Goal: Information Seeking & Learning: Learn about a topic

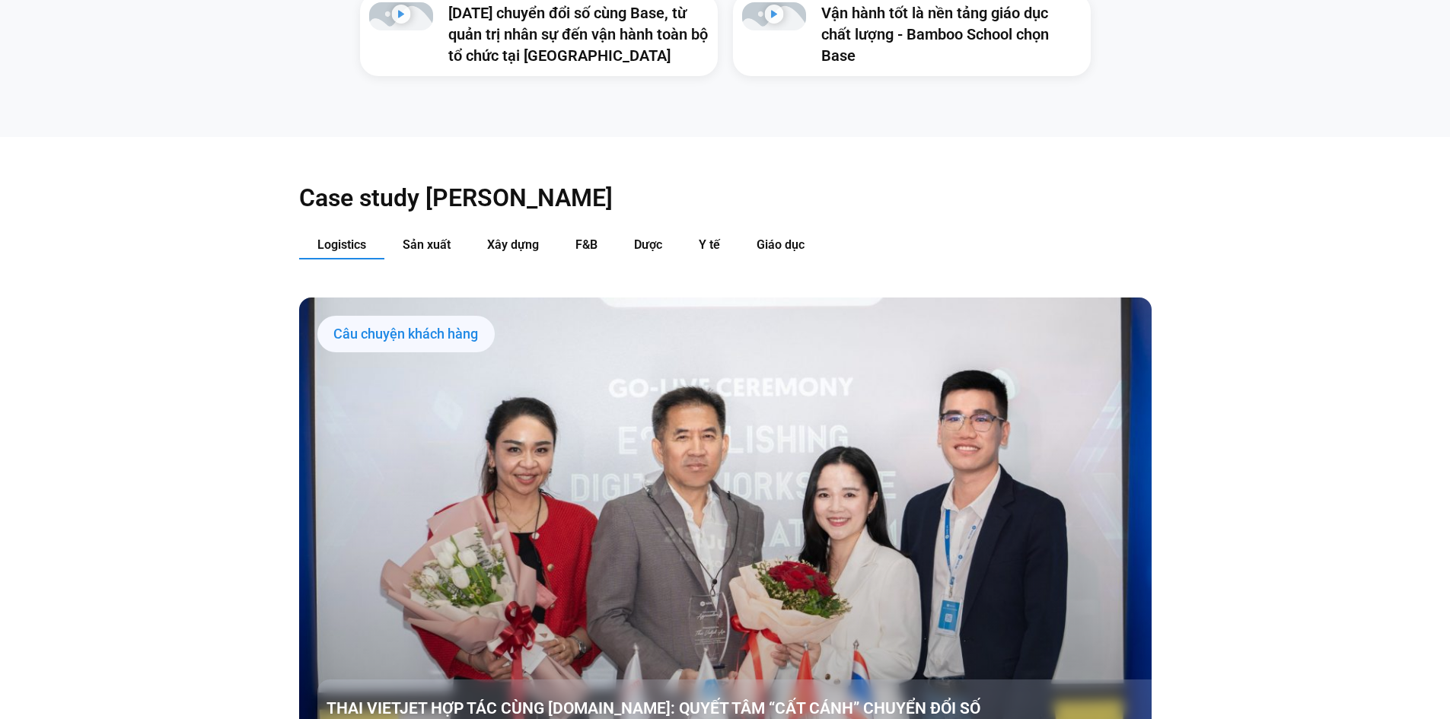
scroll to position [1674, 0]
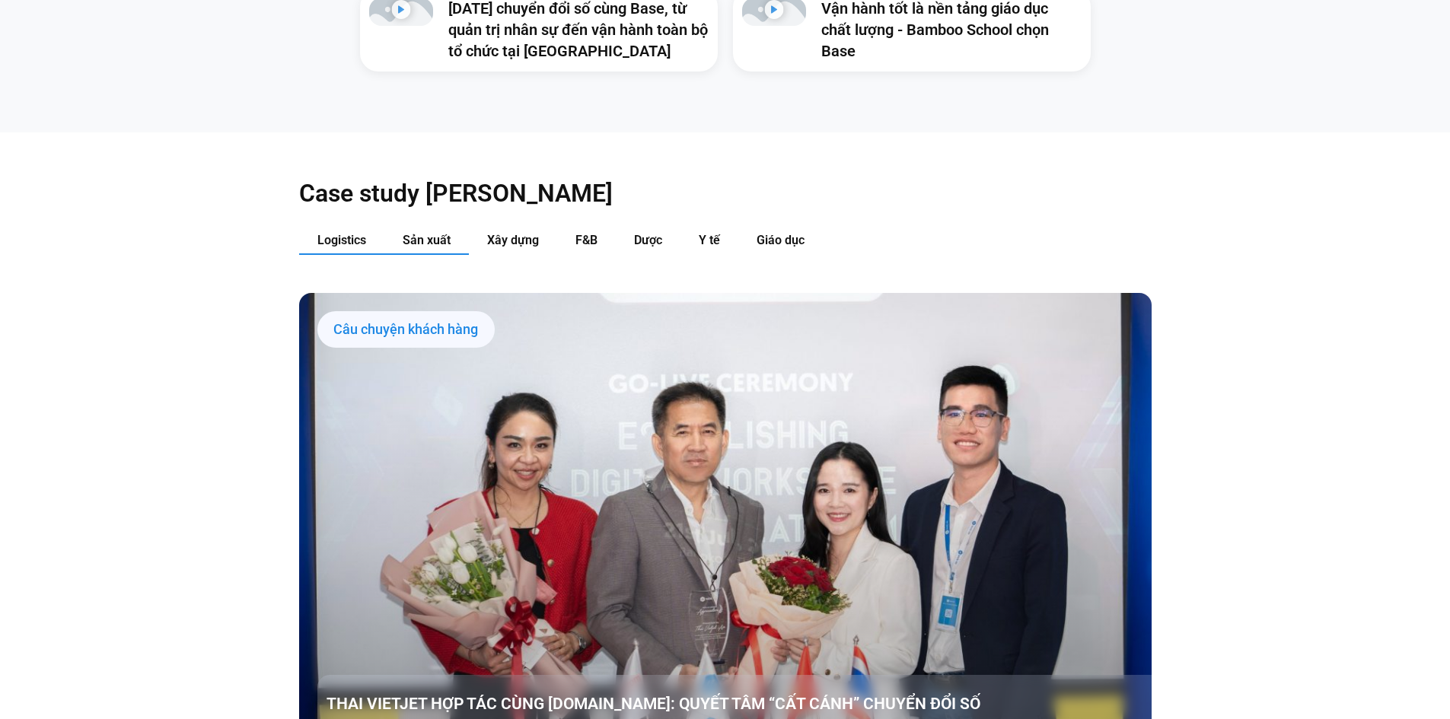
click at [438, 233] on span "Sản xuất" at bounding box center [427, 240] width 48 height 14
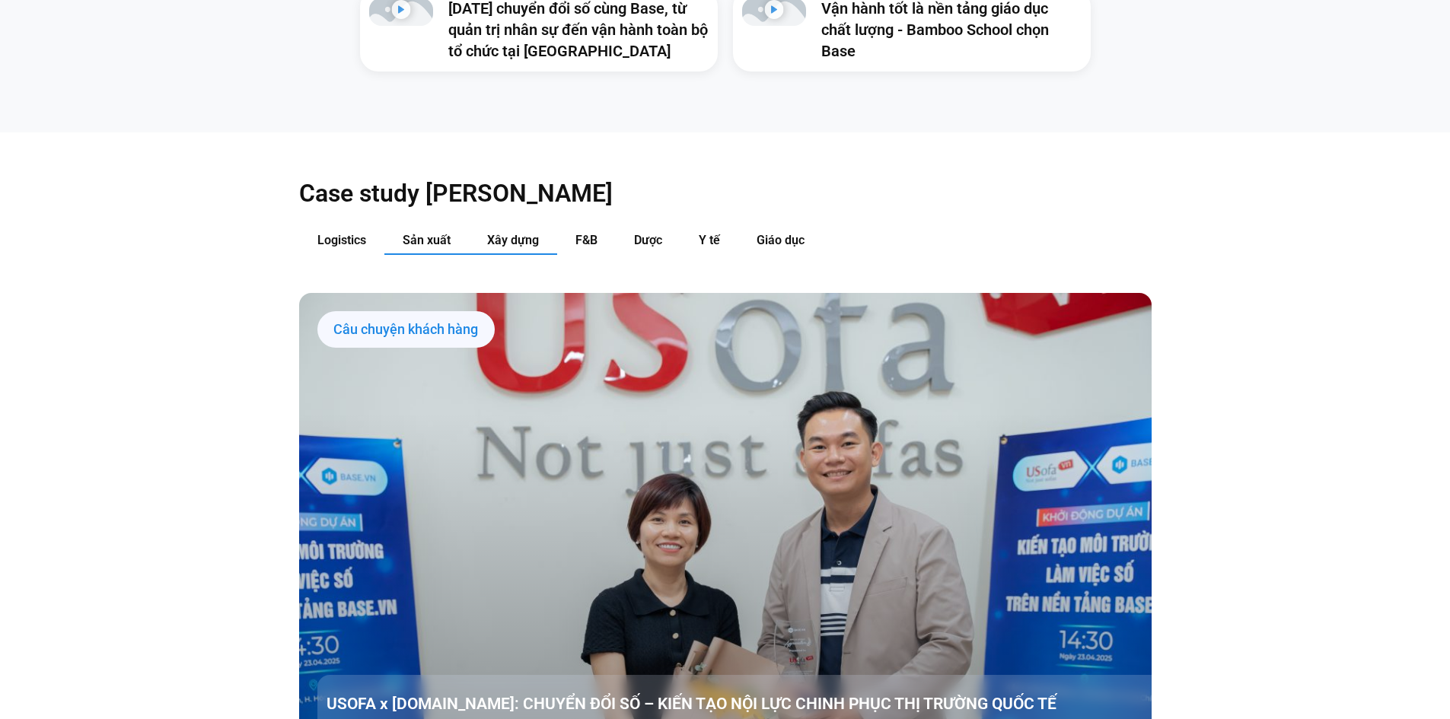
click at [497, 233] on span "Xây dựng" at bounding box center [513, 240] width 52 height 14
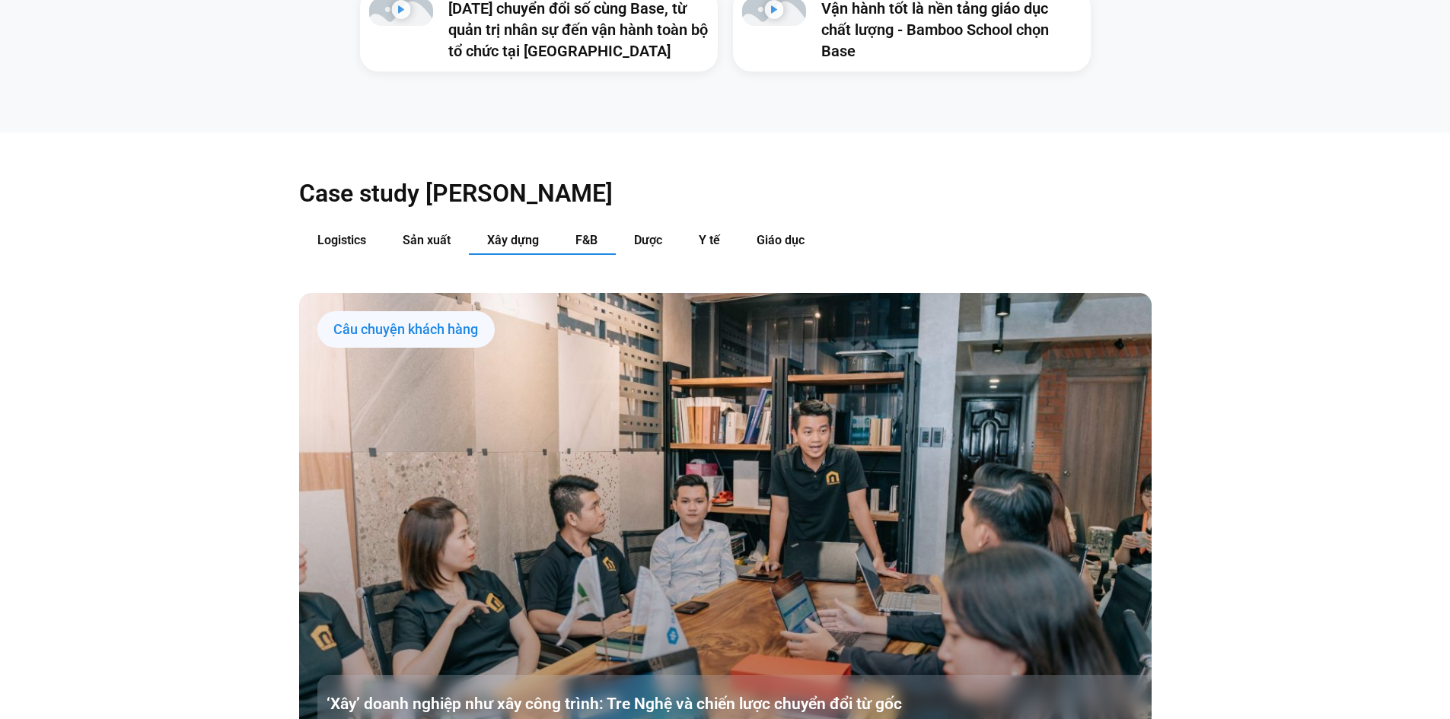
click at [595, 233] on span "F&B" at bounding box center [586, 240] width 22 height 14
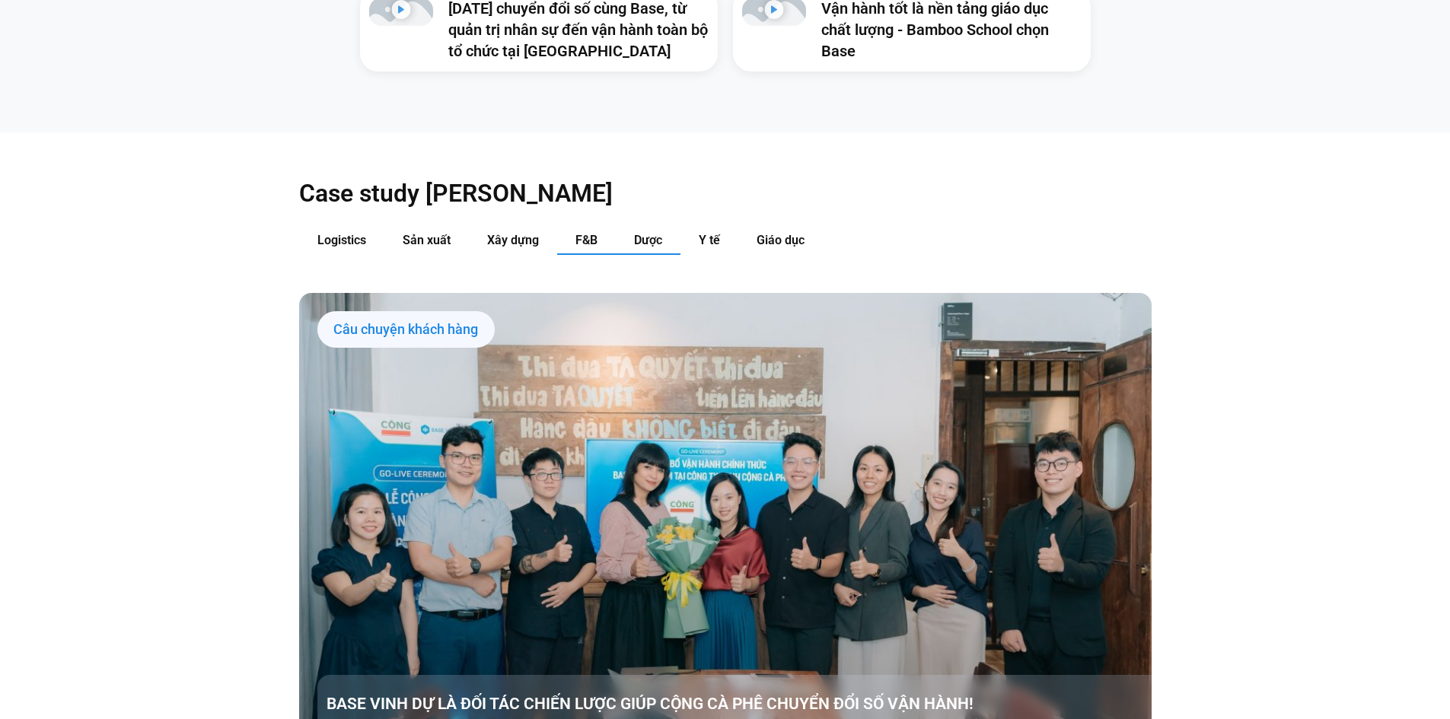
click at [651, 233] on span "Dược" at bounding box center [648, 240] width 28 height 14
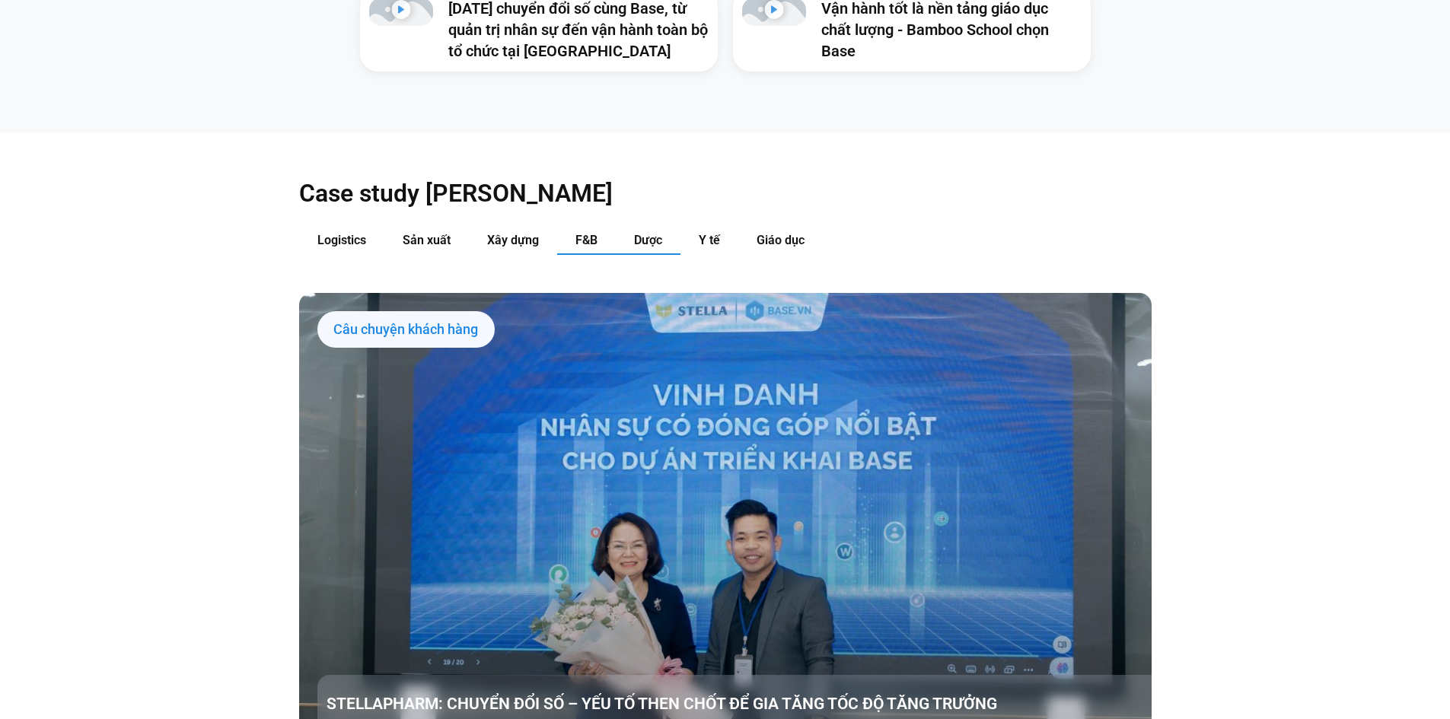
click at [606, 227] on button "F&B" at bounding box center [586, 241] width 59 height 28
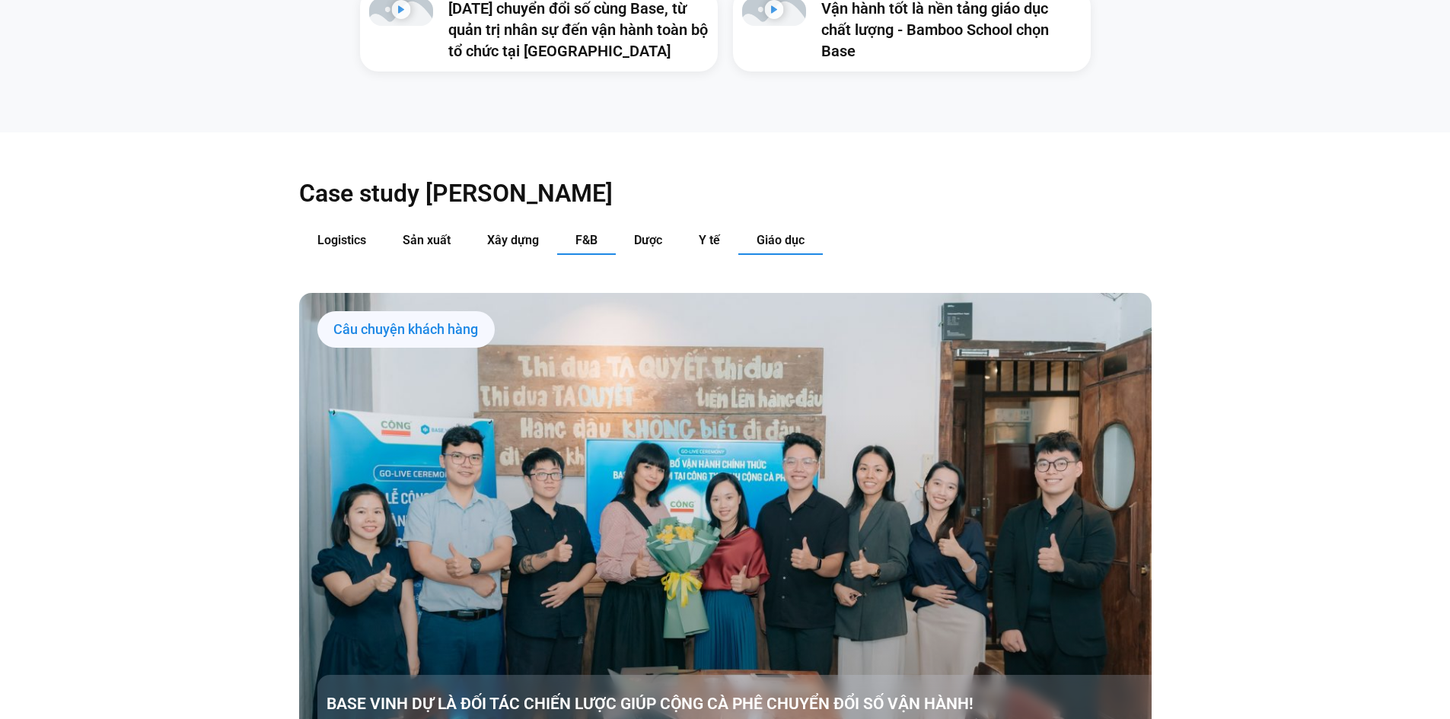
click at [775, 233] on span "Giáo dục" at bounding box center [780, 240] width 48 height 14
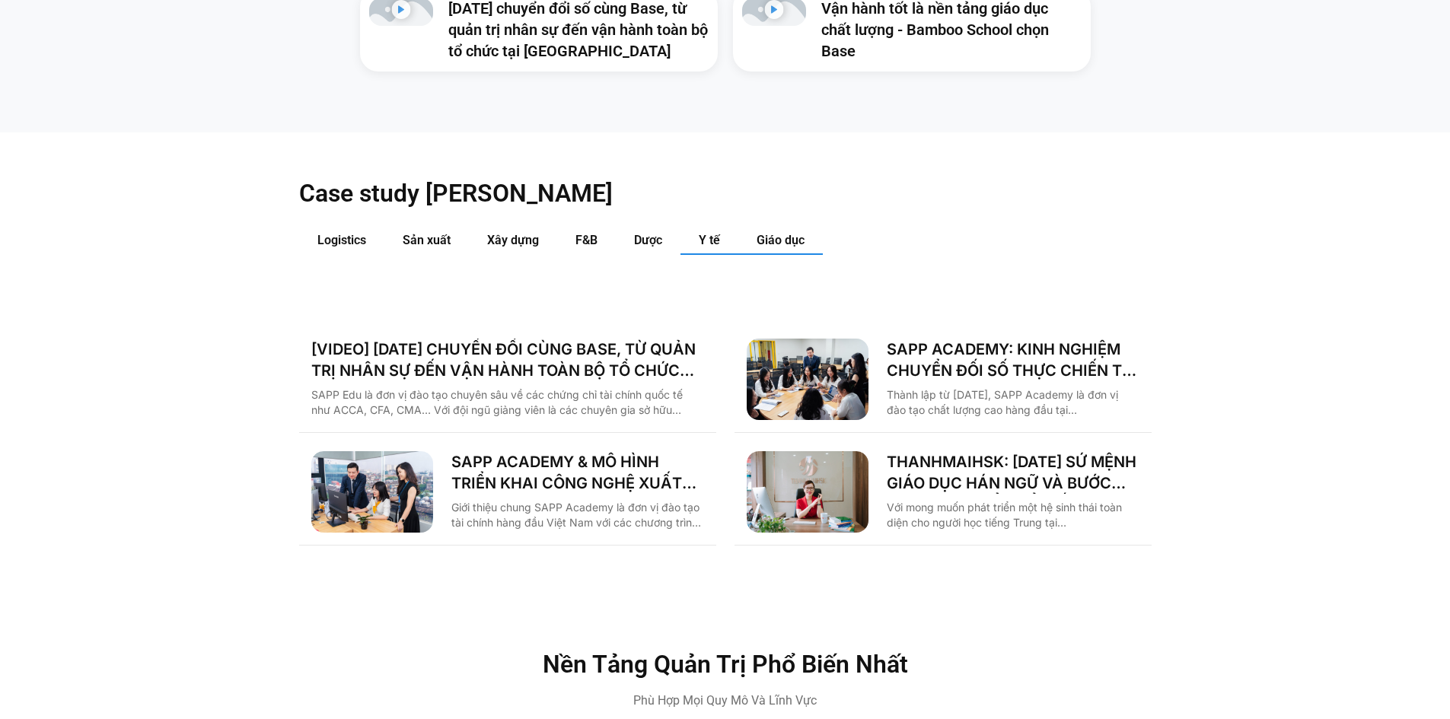
click at [711, 233] on span "Y tế" at bounding box center [709, 240] width 21 height 14
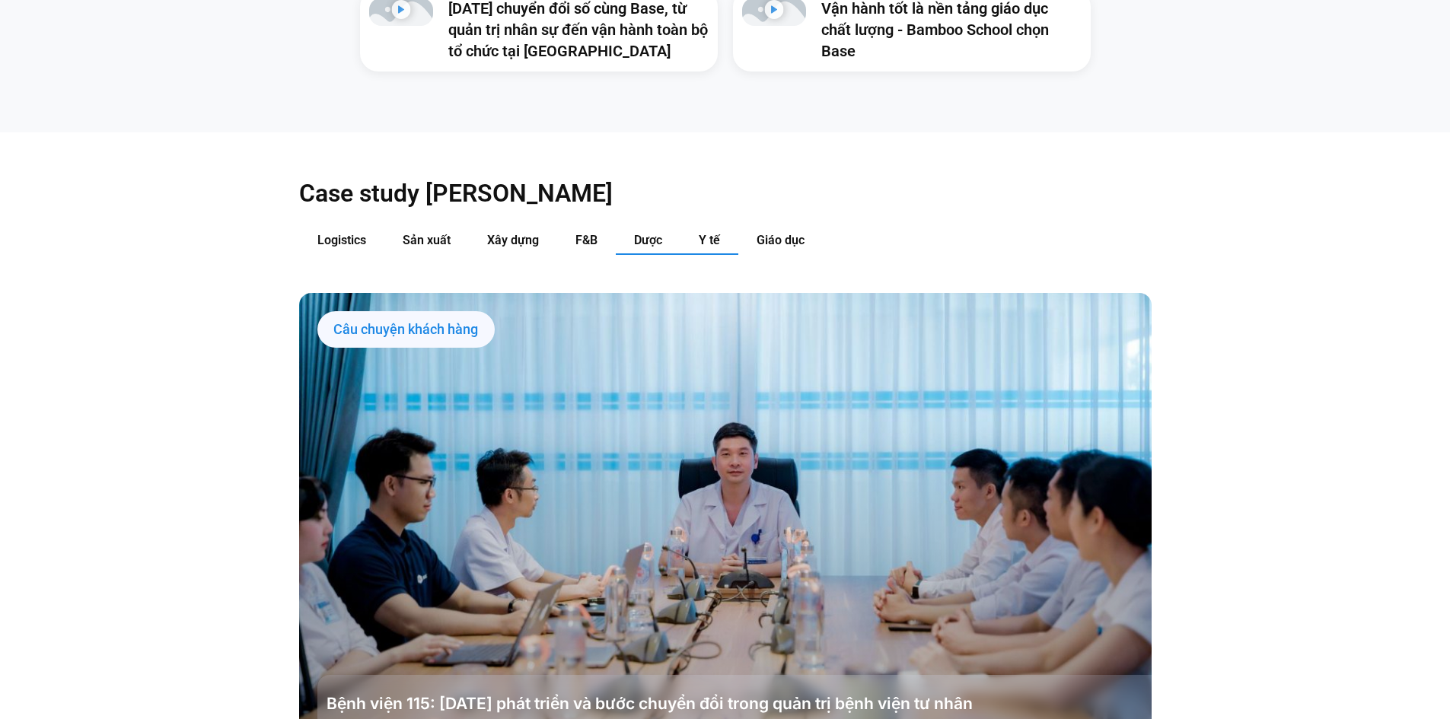
click at [652, 233] on span "Dược" at bounding box center [648, 240] width 28 height 14
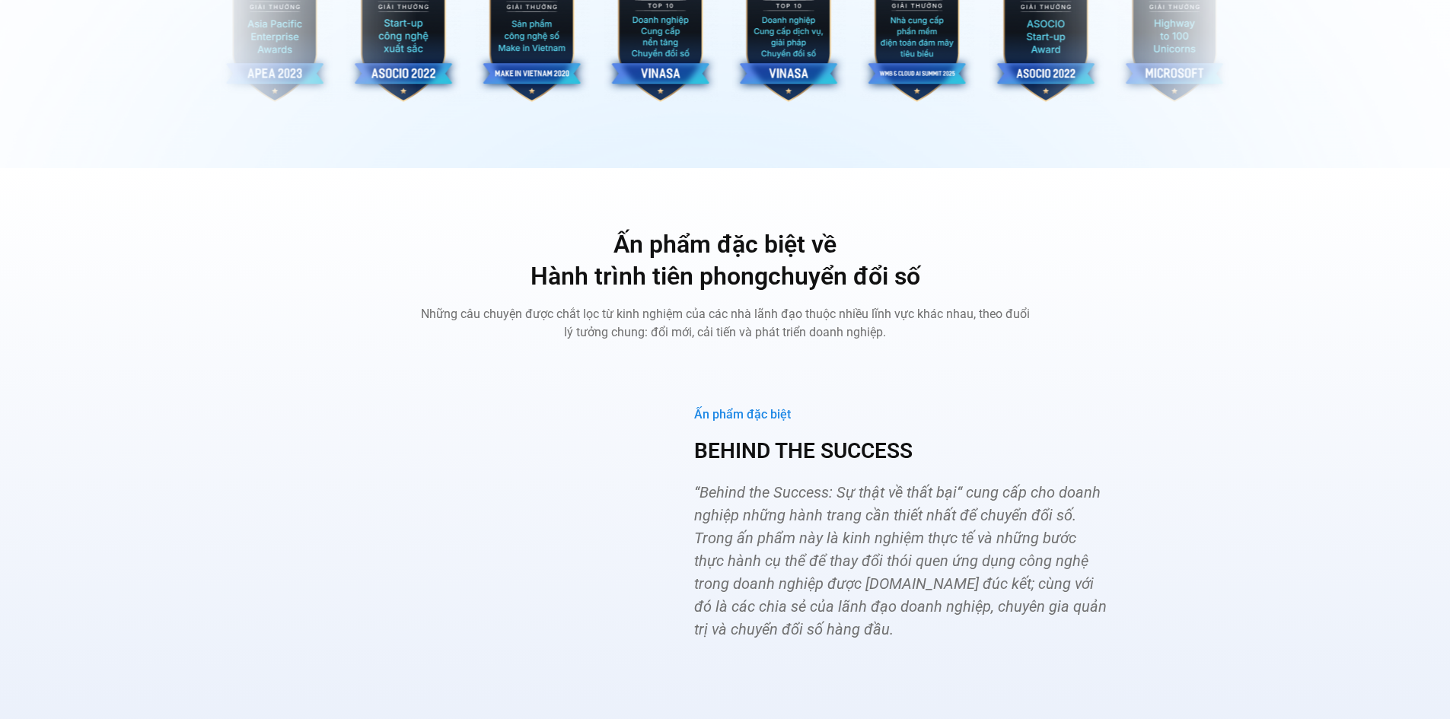
scroll to position [5479, 0]
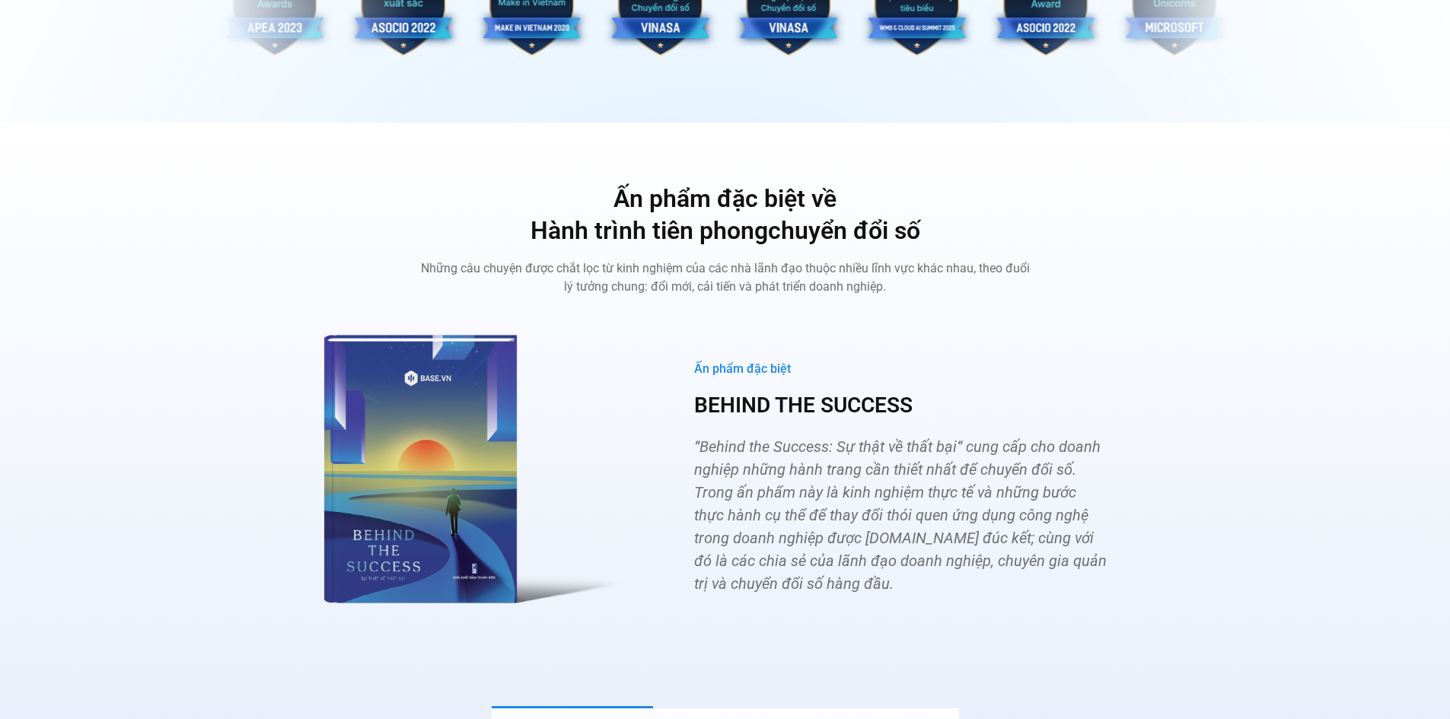
click at [865, 502] on p "“Behind the Success: Sự thật về thất bại“ cung cấp cho doanh nghiệp những hành …" at bounding box center [900, 515] width 413 height 160
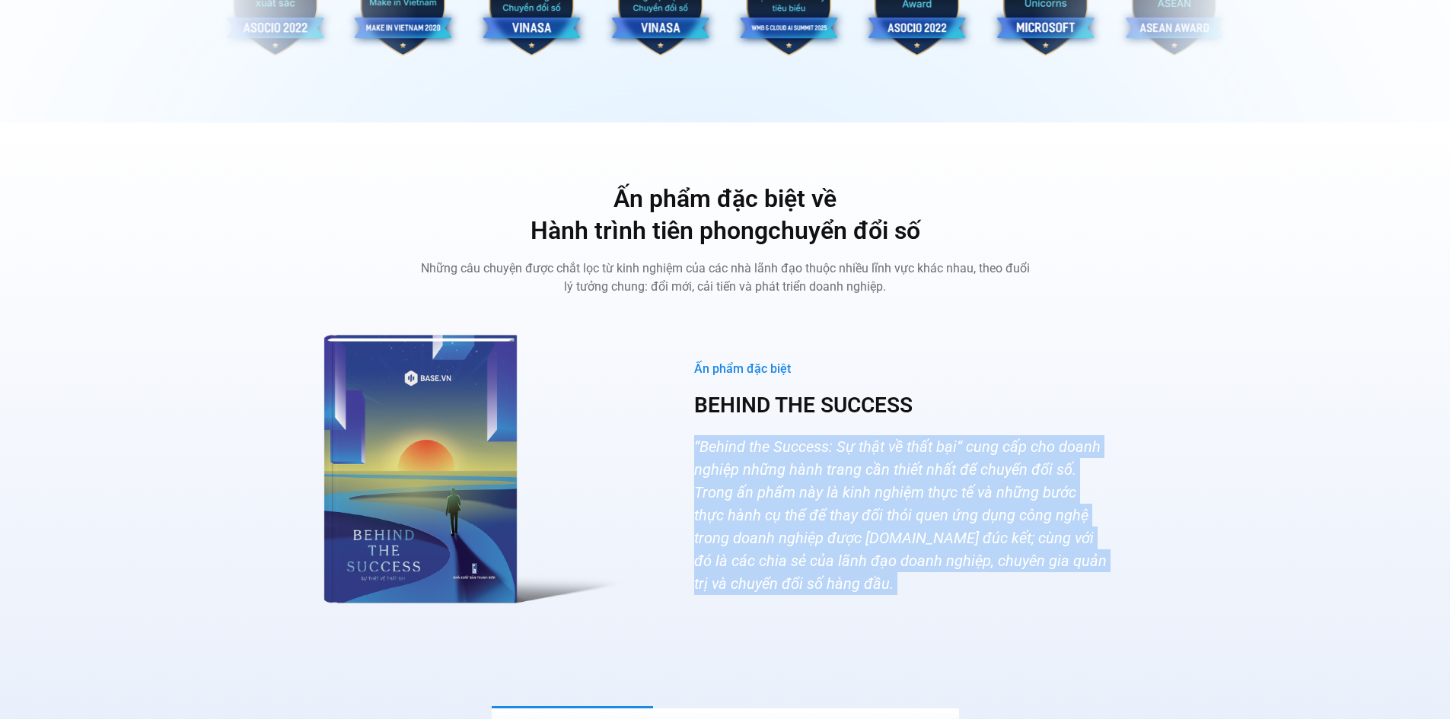
click at [865, 502] on p "“Behind the Success: Sự thật về thất bại“ cung cấp cho doanh nghiệp những hành …" at bounding box center [900, 515] width 413 height 160
click at [867, 458] on p "“Behind the Success: Sự thật về thất bại“ cung cấp cho doanh nghiệp những hành …" at bounding box center [900, 515] width 413 height 160
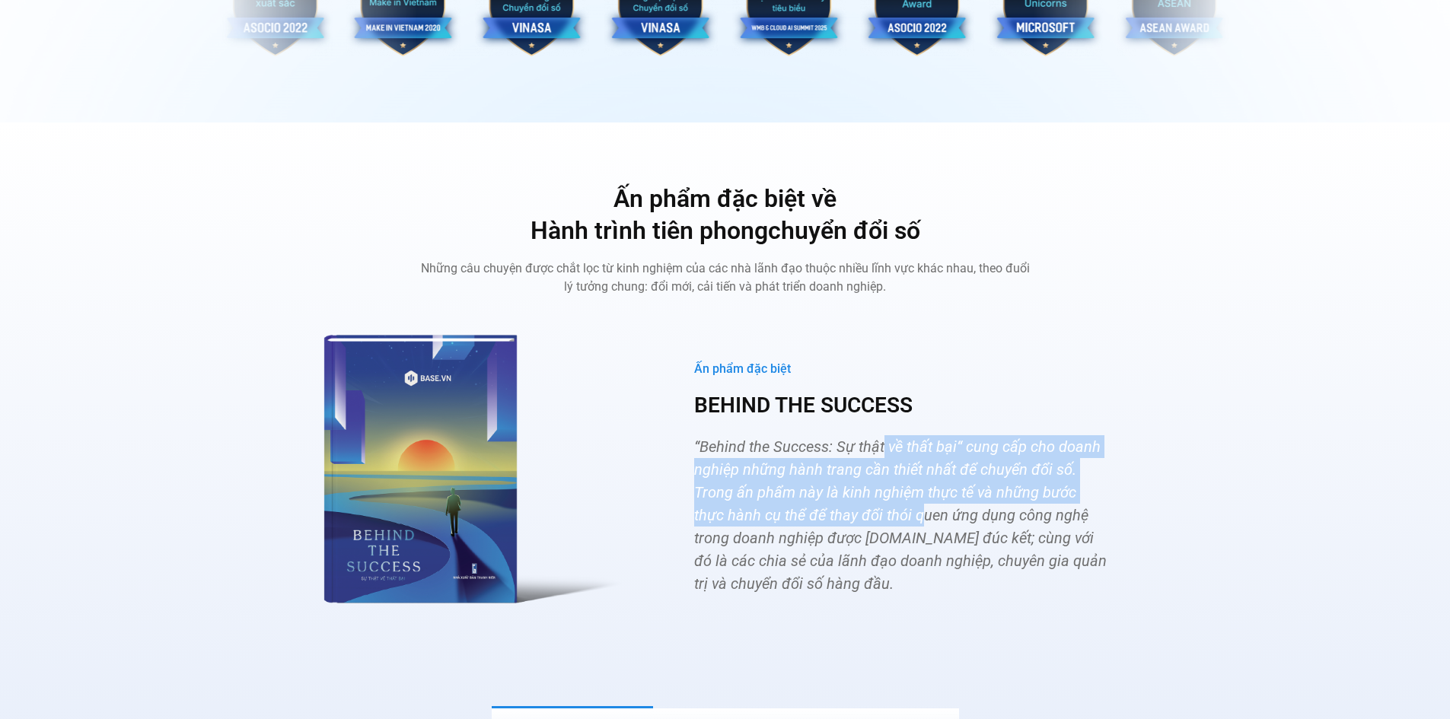
drag, startPoint x: 880, startPoint y: 428, endPoint x: 887, endPoint y: 482, distance: 55.2
click at [887, 482] on p "“Behind the Success: Sự thật về thất bại“ cung cấp cho doanh nghiệp những hành …" at bounding box center [900, 515] width 413 height 160
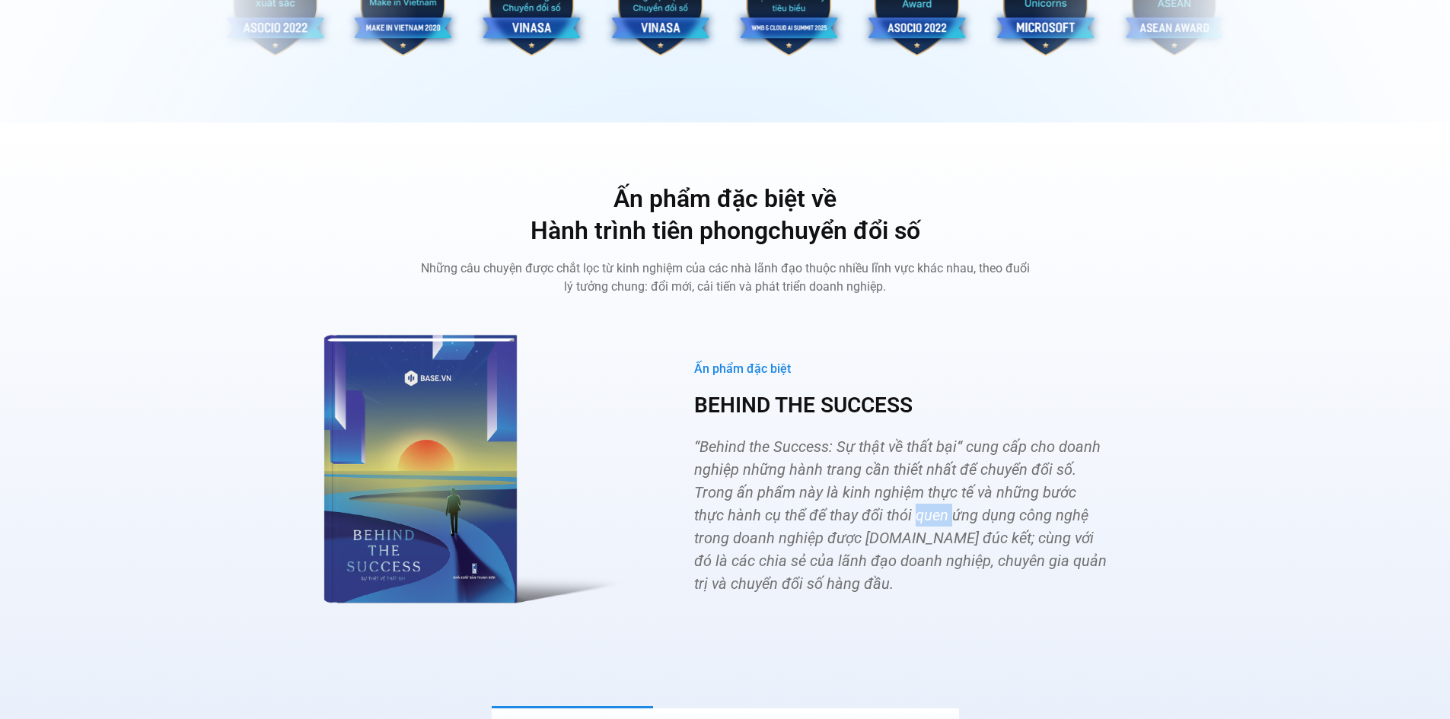
click at [887, 482] on p "“Behind the Success: Sự thật về thất bại“ cung cấp cho doanh nghiệp những hành …" at bounding box center [900, 515] width 413 height 160
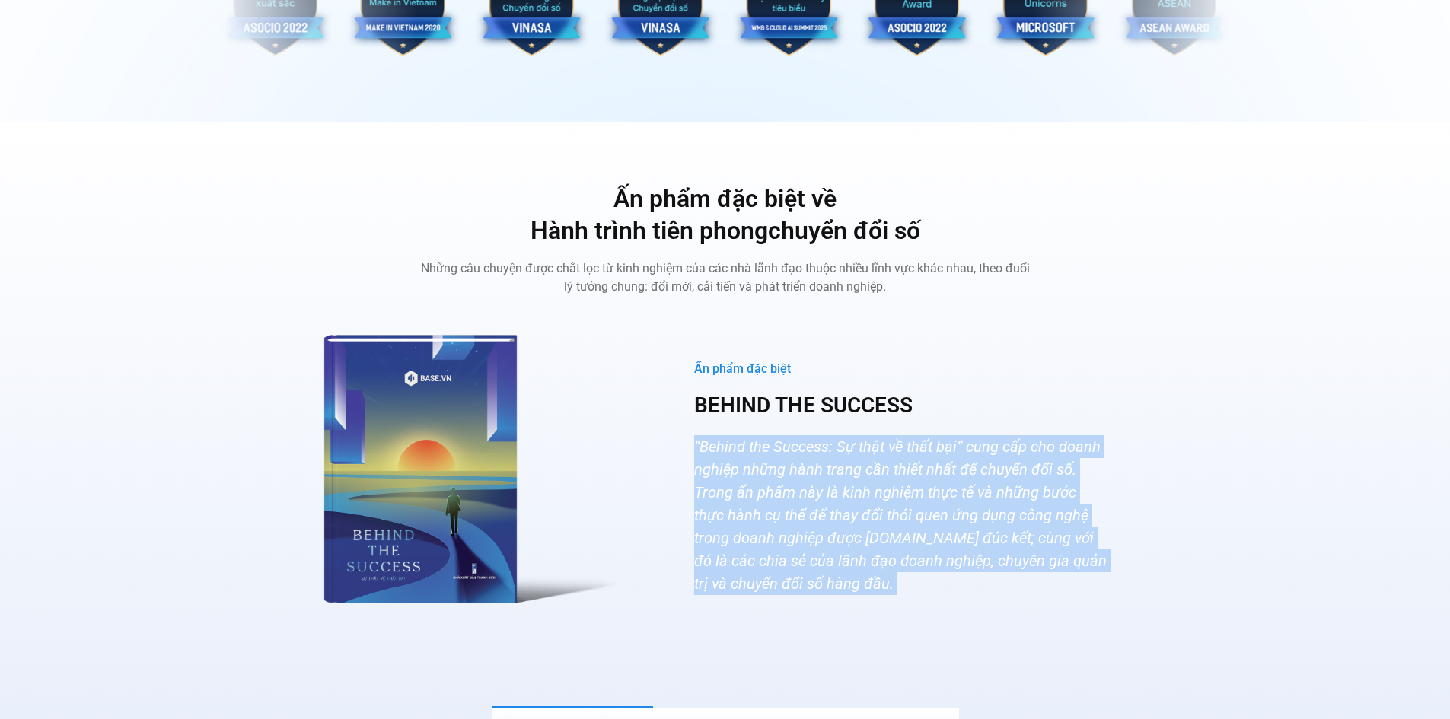
click at [887, 482] on p "“Behind the Success: Sự thật về thất bại“ cung cấp cho doanh nghiệp những hành …" at bounding box center [900, 515] width 413 height 160
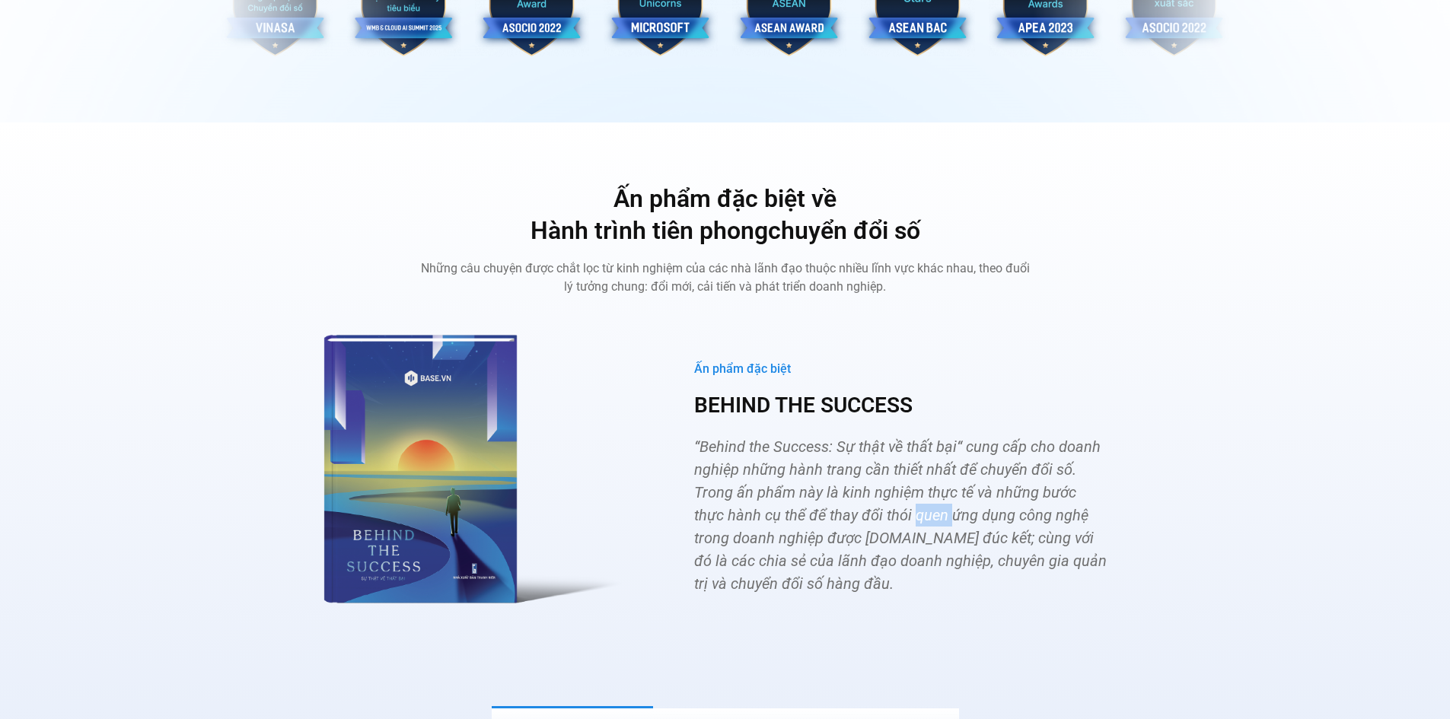
click at [887, 482] on p "“Behind the Success: Sự thật về thất bại“ cung cấp cho doanh nghiệp những hành …" at bounding box center [900, 515] width 413 height 160
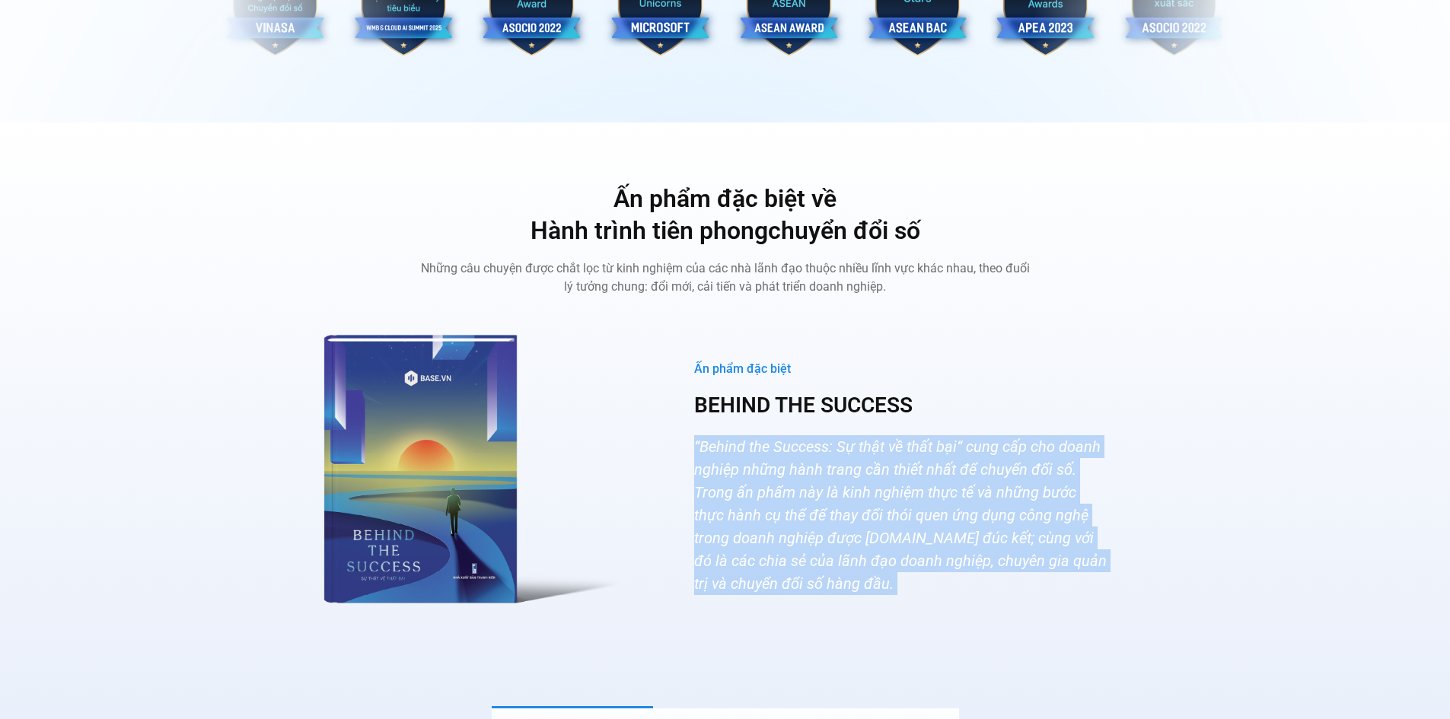
click at [887, 482] on p "“Behind the Success: Sự thật về thất bại“ cung cấp cho doanh nghiệp những hành …" at bounding box center [900, 515] width 413 height 160
click at [1224, 421] on div "Ấn phẩm đặc biệt về Hành trình tiên phong chuyển đổi số Những câu chuyện được c…" at bounding box center [724, 470] width 1427 height 575
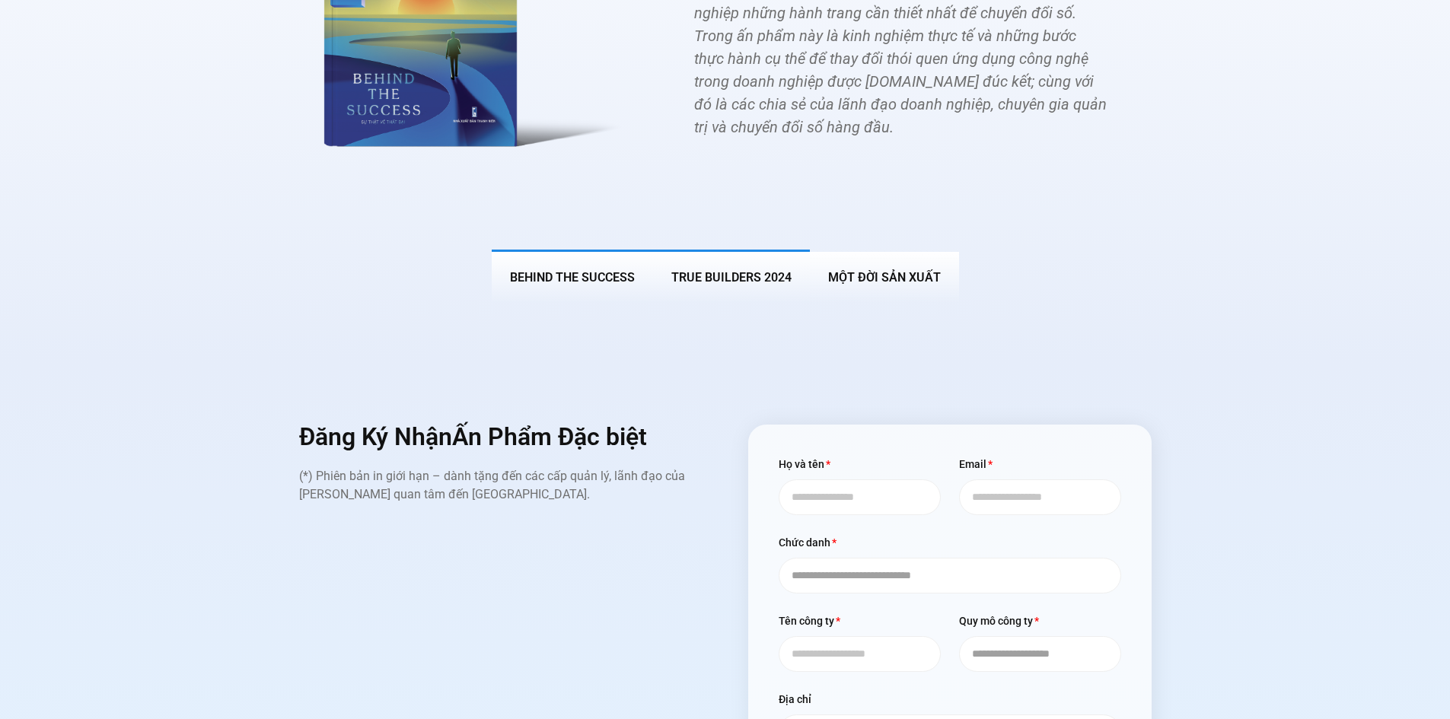
click at [749, 270] on span "True Builders 2024" at bounding box center [731, 277] width 120 height 14
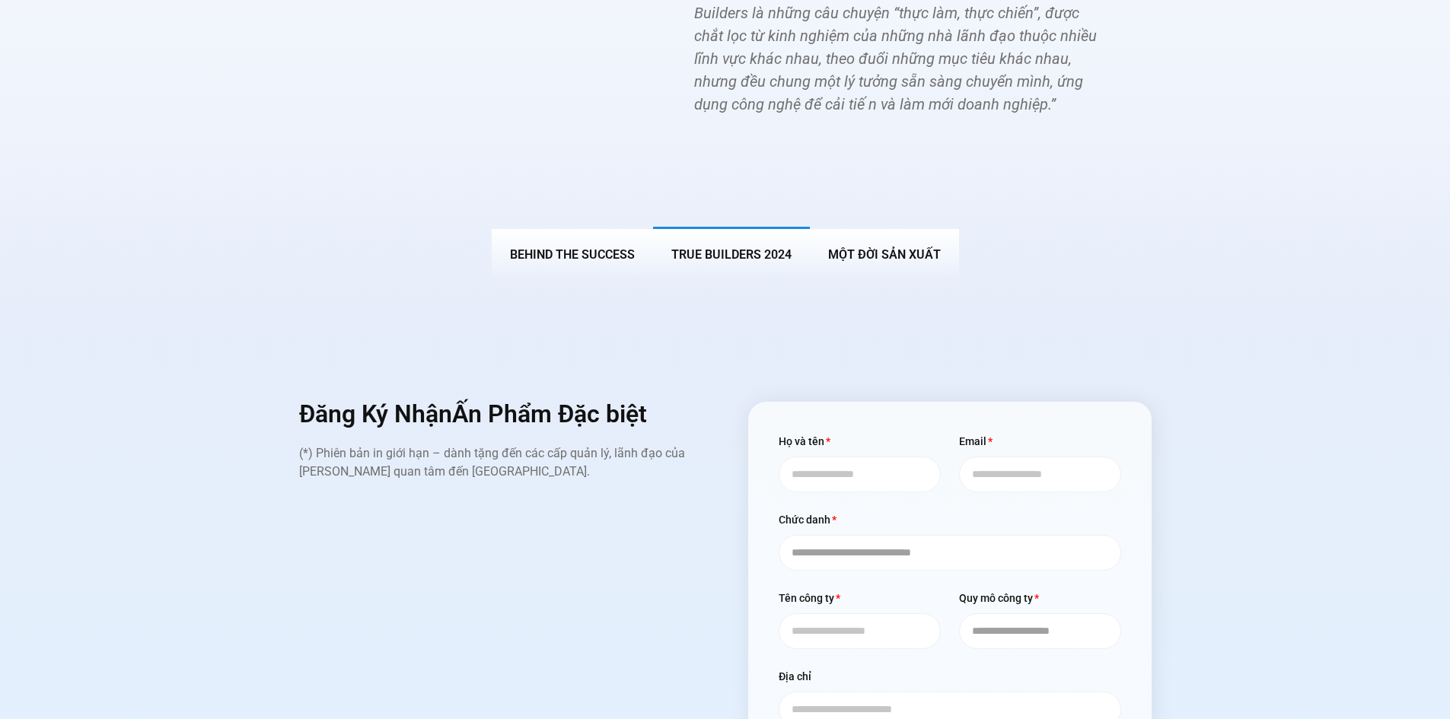
scroll to position [5912, 0]
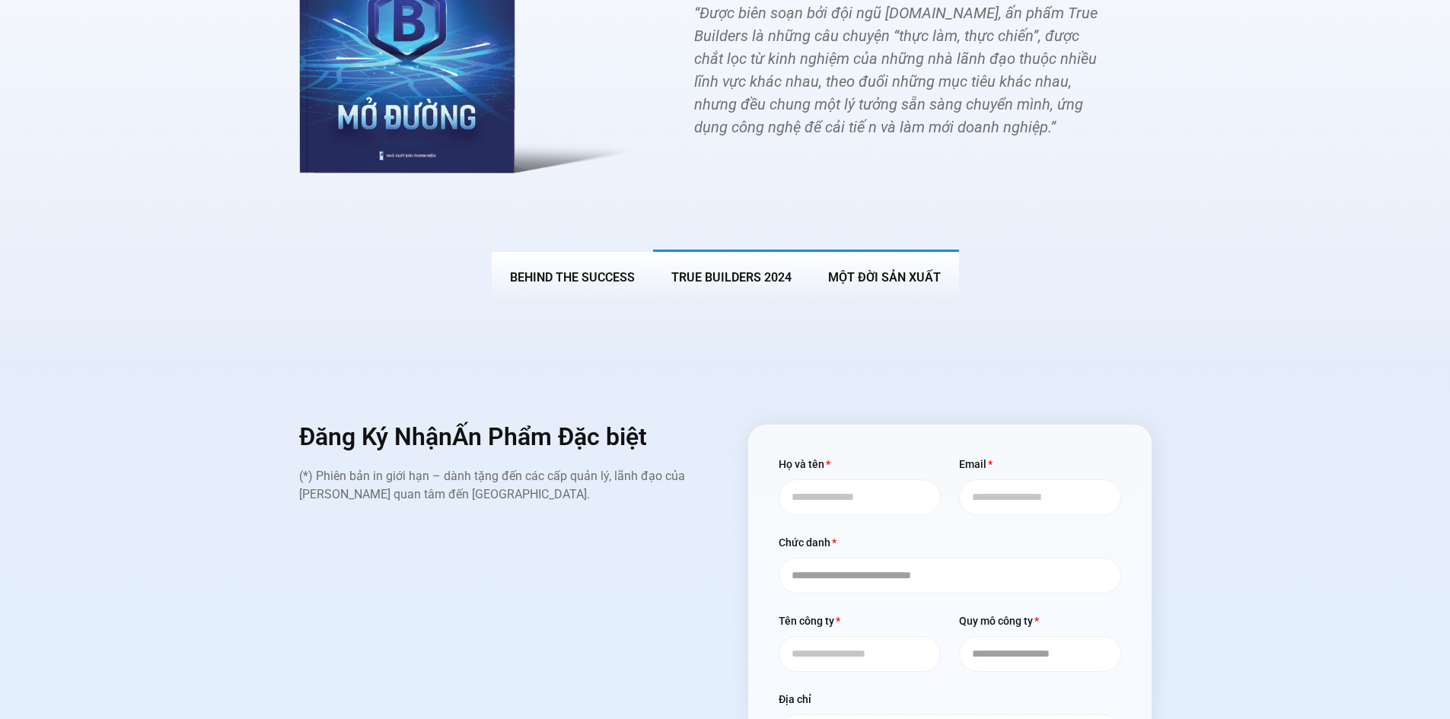
click at [912, 270] on span "MỘT ĐỜI SẢN XUẤT" at bounding box center [884, 277] width 113 height 14
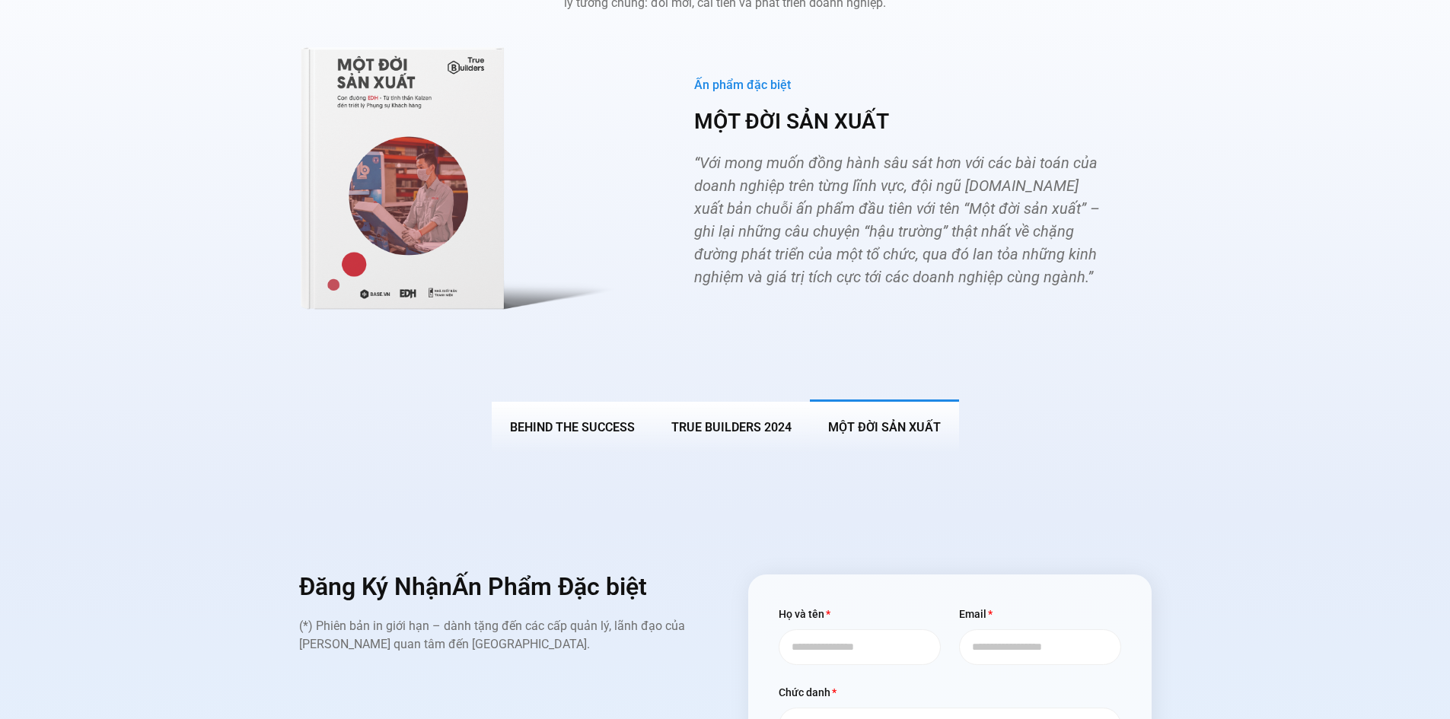
scroll to position [5608, 0]
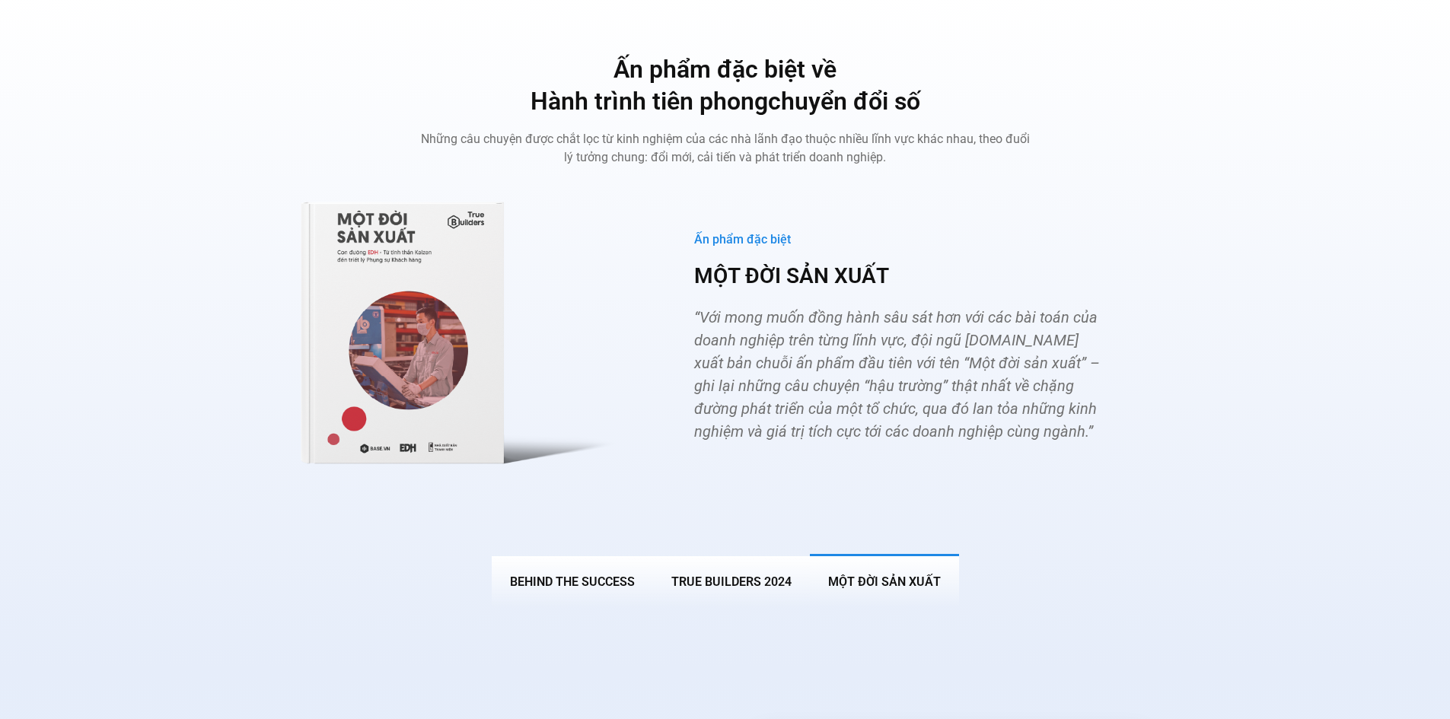
click at [906, 276] on div "Ấn phẩm đặc biệt MỘT ĐỜI SẢN XUẤT “Với mong muốn đồng hành sâu sát hơn với các …" at bounding box center [899, 337] width 503 height 311
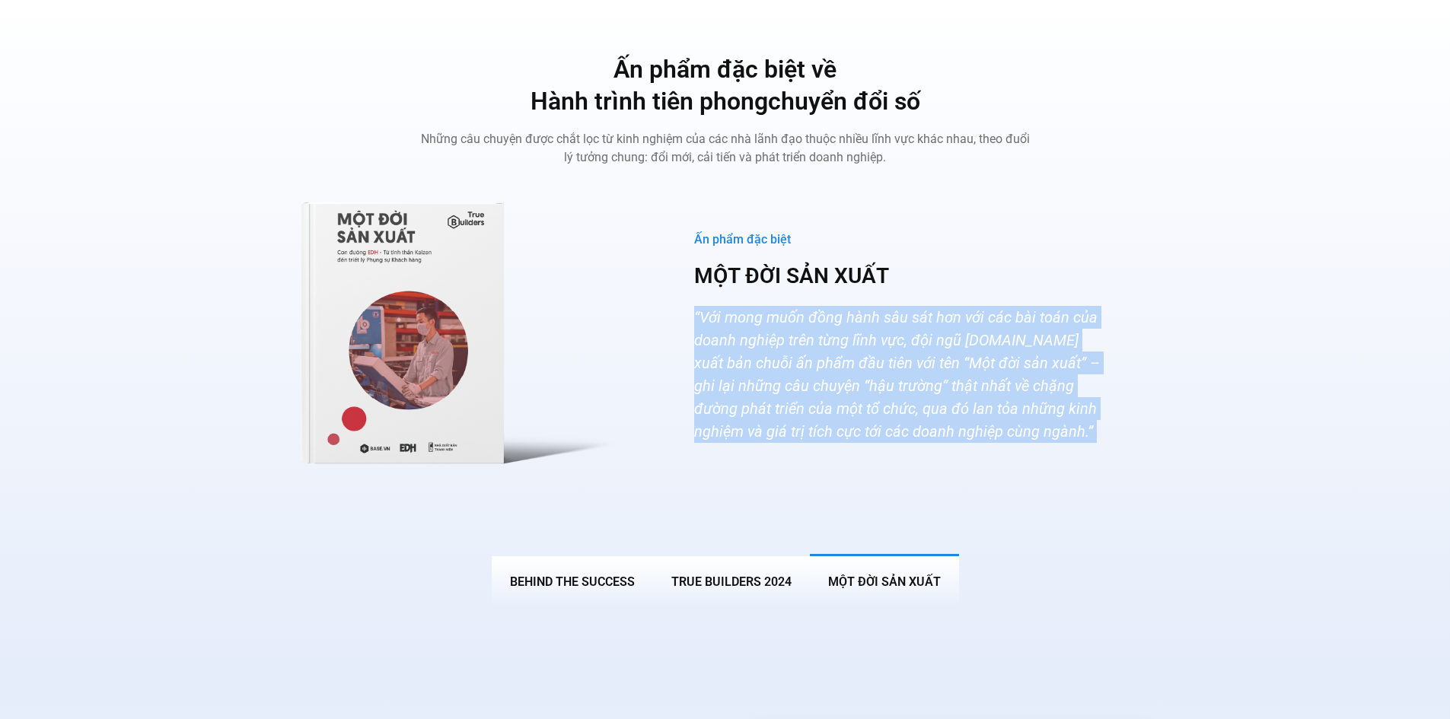
click at [906, 276] on div "Ấn phẩm đặc biệt MỘT ĐỜI SẢN XUẤT “Với mong muốn đồng hành sâu sát hơn với các …" at bounding box center [899, 337] width 503 height 311
click at [1252, 275] on div "Ấn phẩm đặc biệt về Hành trình tiên phong chuyển đổi số Những câu chuyện được c…" at bounding box center [724, 330] width 1427 height 552
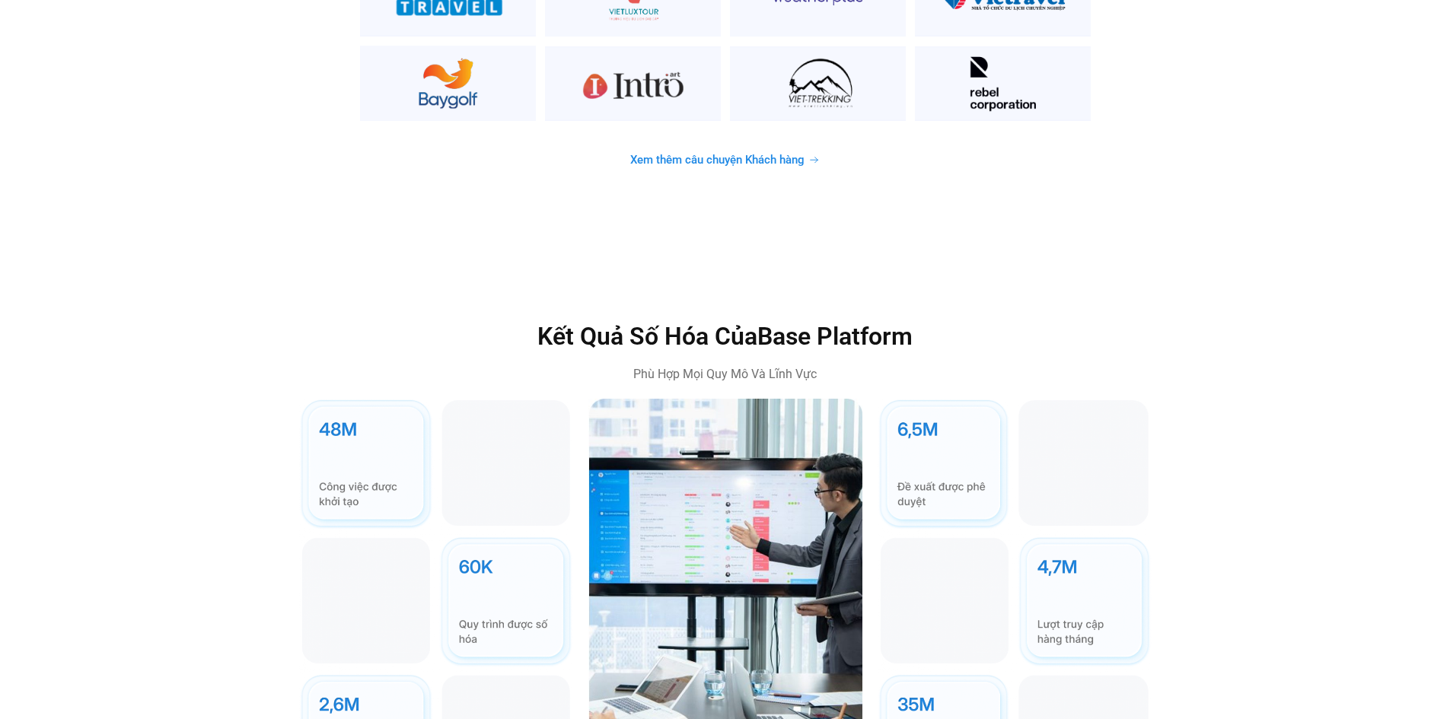
scroll to position [4063, 0]
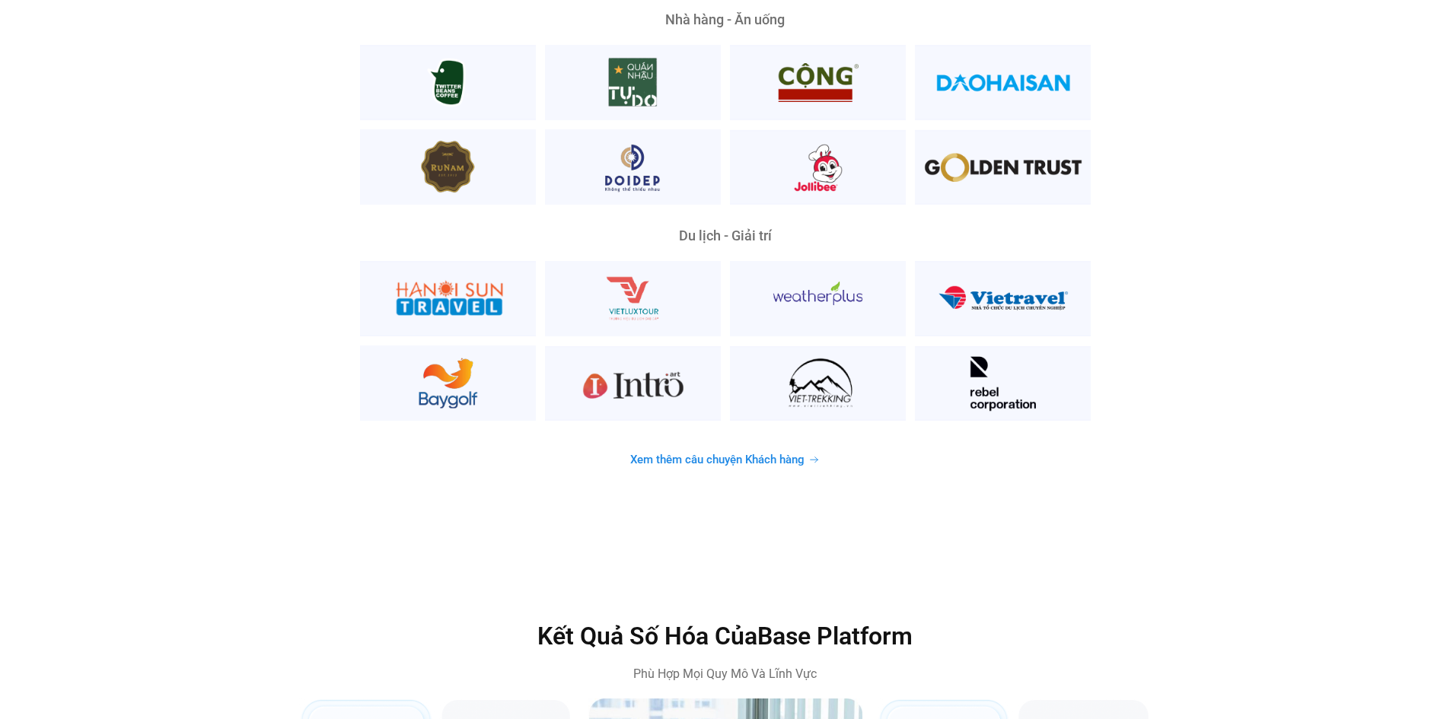
click at [792, 454] on span "Xem thêm câu chuyện Khách hàng" at bounding box center [717, 459] width 174 height 11
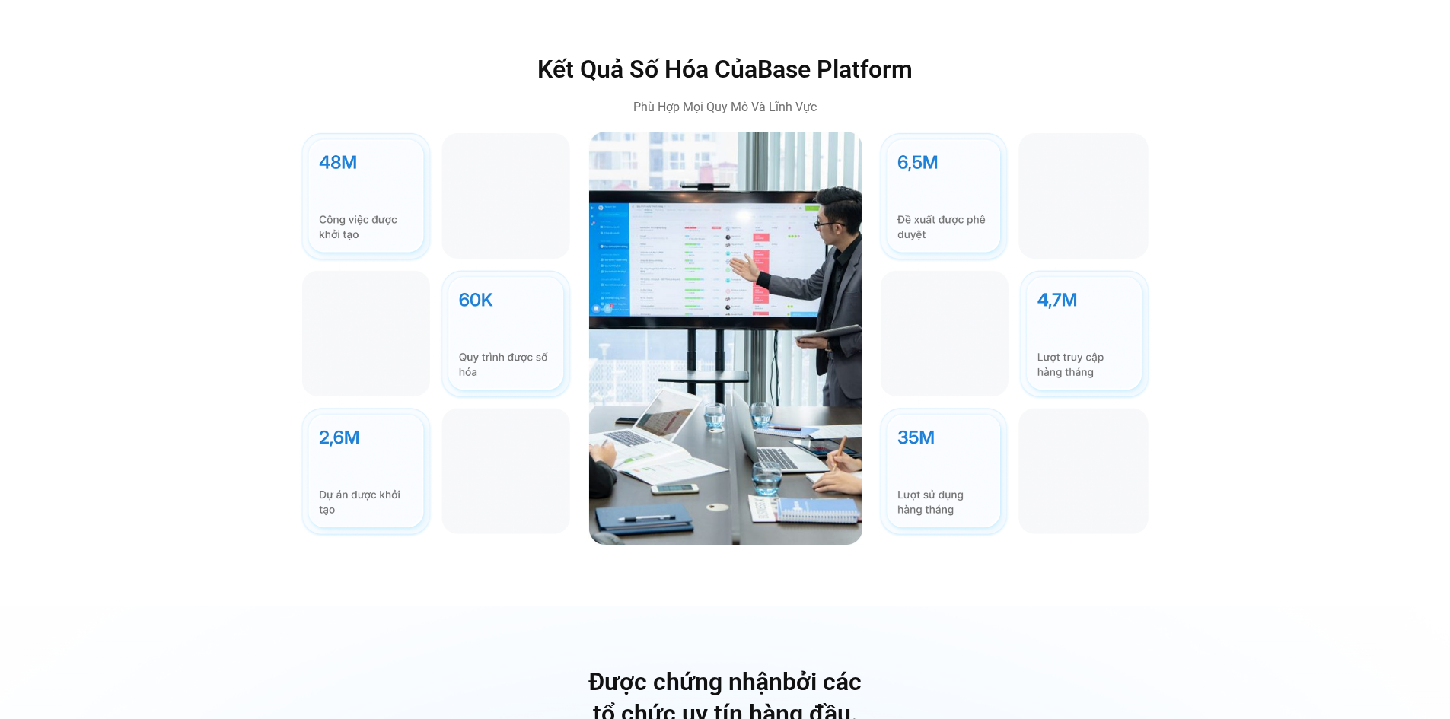
scroll to position [4870, 0]
